Goal: Task Accomplishment & Management: Manage account settings

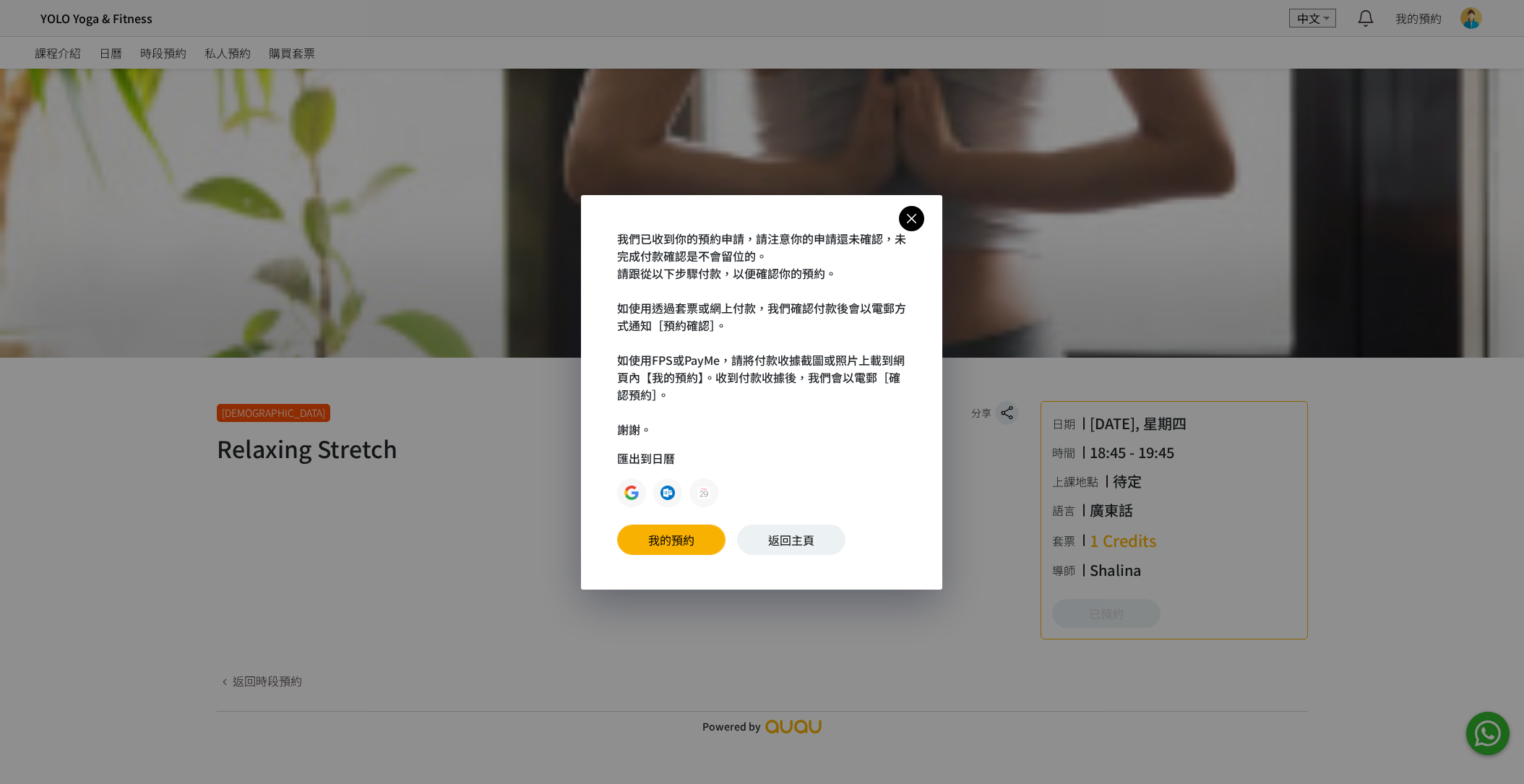
click at [910, 221] on icon at bounding box center [911, 219] width 25 height 18
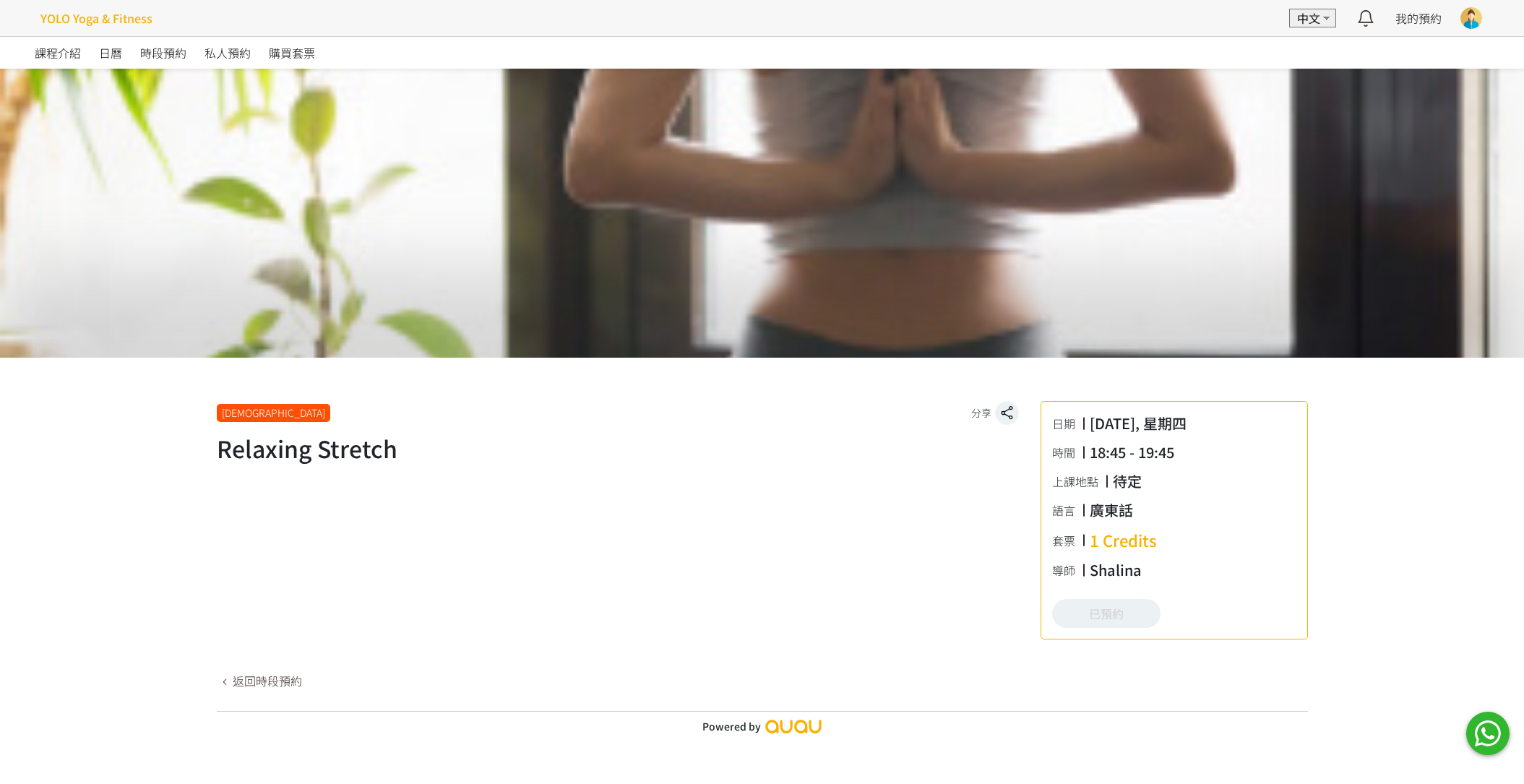
click at [96, 18] on h4 "YOLO Yoga & Fitness" at bounding box center [96, 18] width 112 height 18
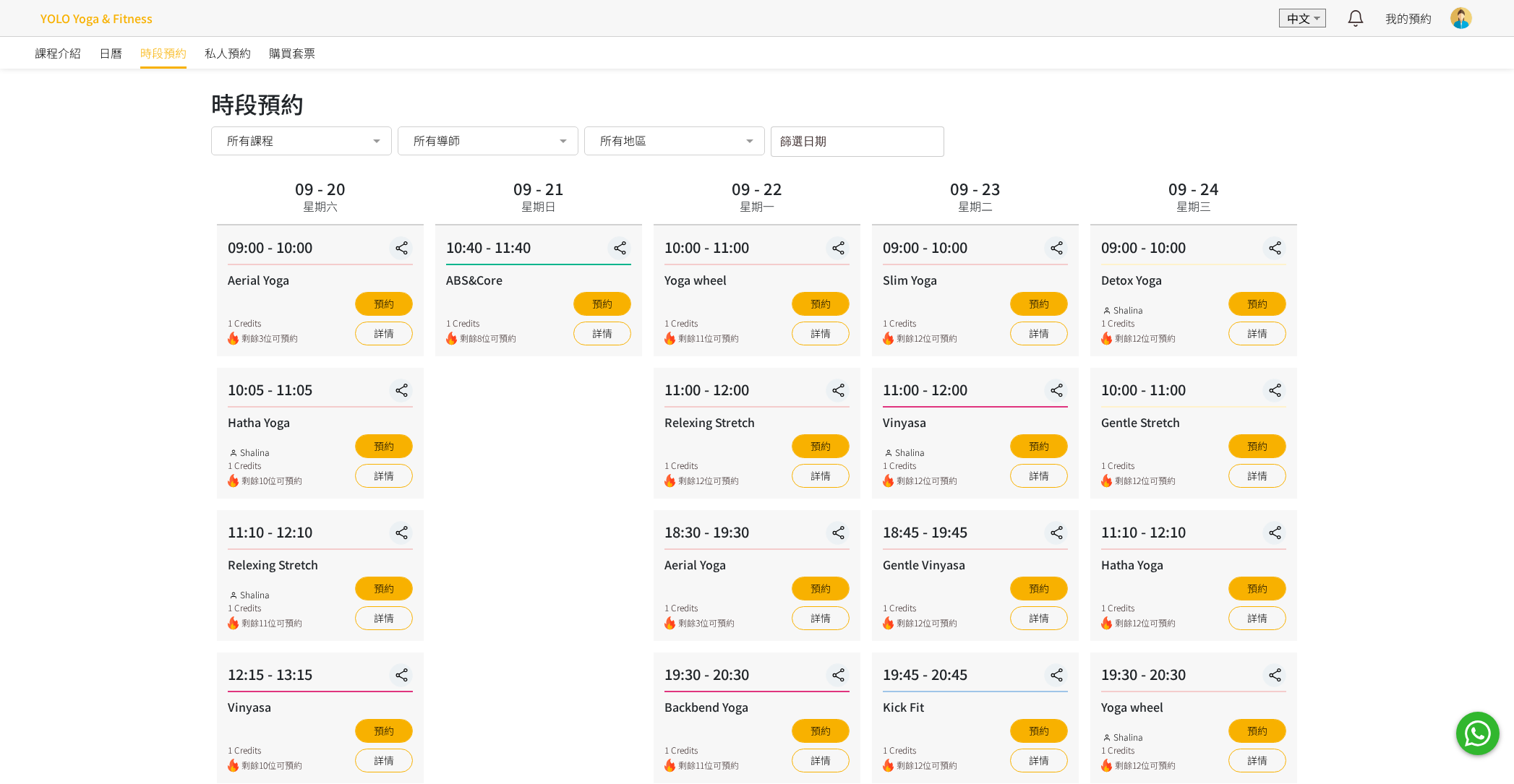
click at [104, 29] on link "YOLO Yoga & Fitness" at bounding box center [93, 18] width 117 height 29
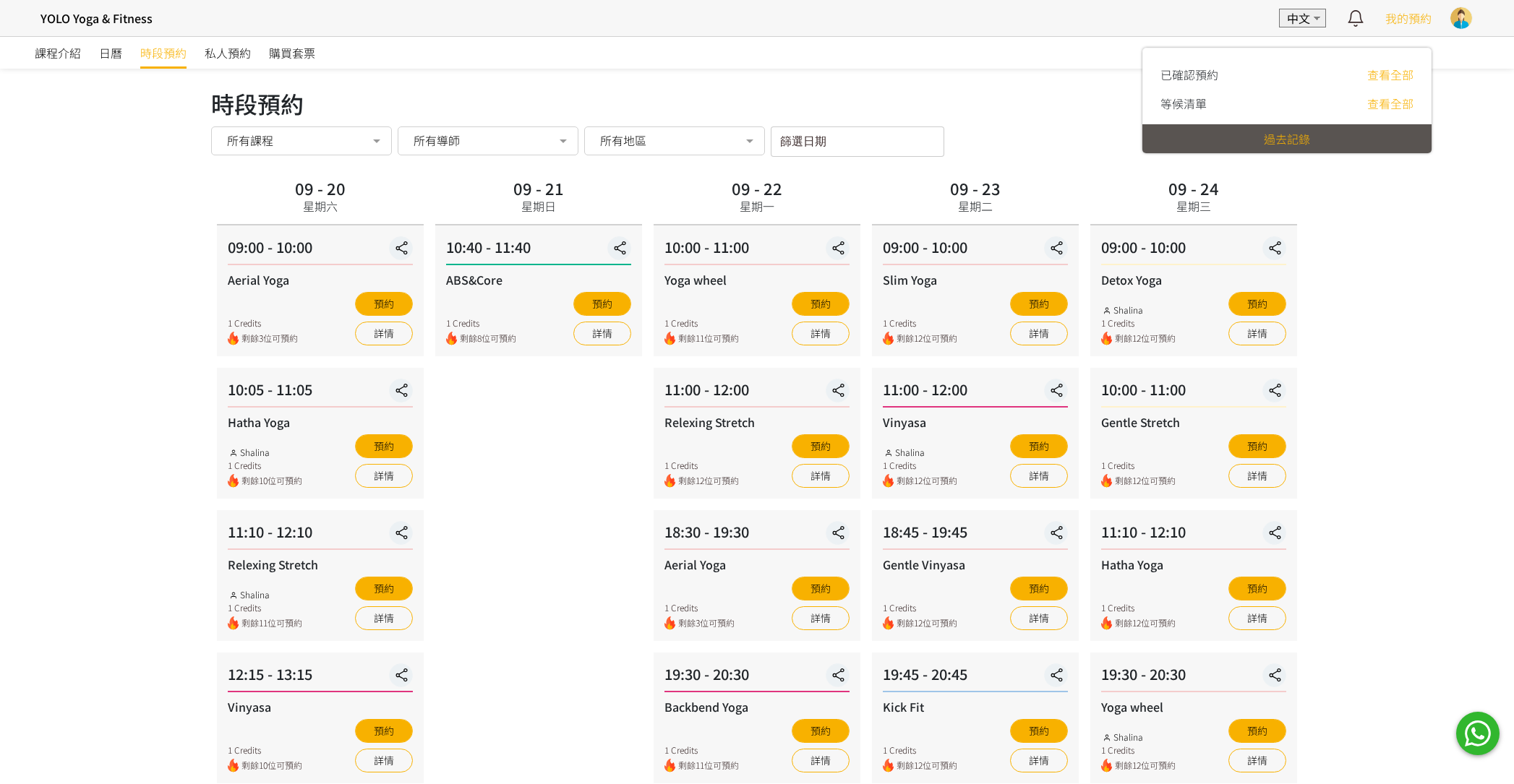
click at [1402, 23] on span "我的預約" at bounding box center [1409, 18] width 47 height 18
